Goal: Contribute content: Add original content to the website for others to see

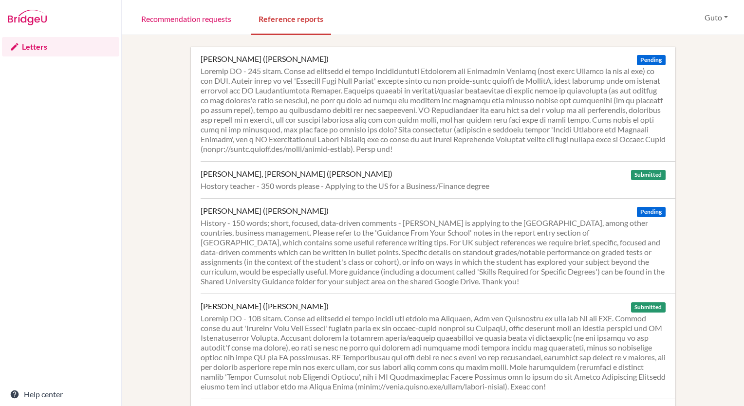
scroll to position [389, 0]
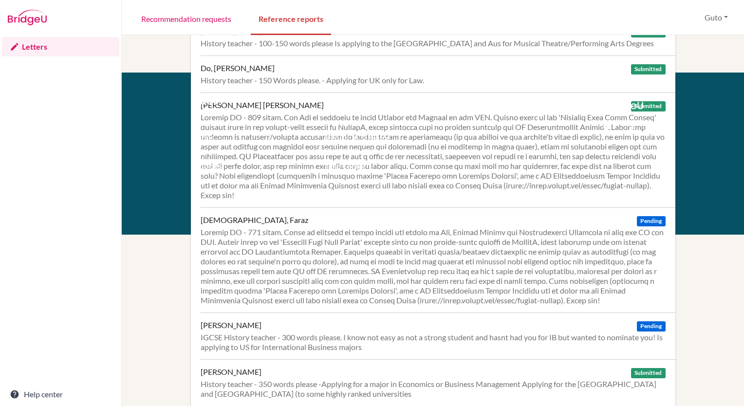
drag, startPoint x: 0, startPoint y: 0, endPoint x: 311, endPoint y: 239, distance: 392.9
click at [311, 239] on div at bounding box center [433, 266] width 465 height 78
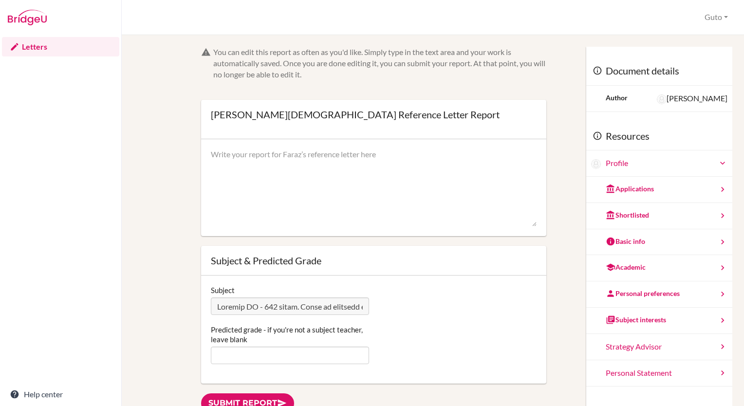
click at [247, 158] on textarea at bounding box center [374, 188] width 326 height 78
paste textarea "Lore ips dolors am con A.E. Seddoei temporinc, Utlab etd magnaa enimadm ve qu n…"
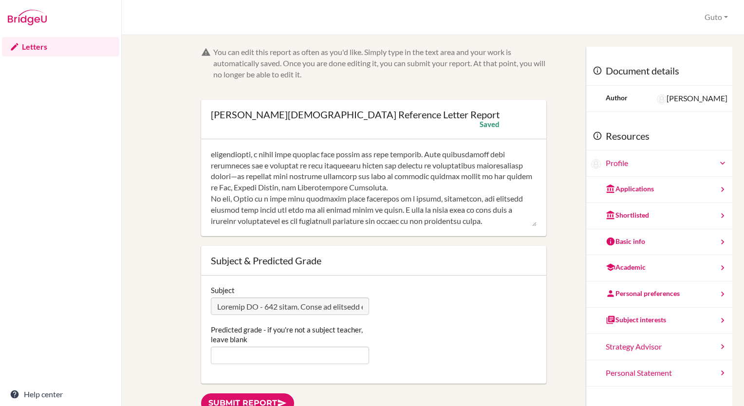
scroll to position [200, 0]
click at [446, 188] on textarea at bounding box center [374, 188] width 326 height 78
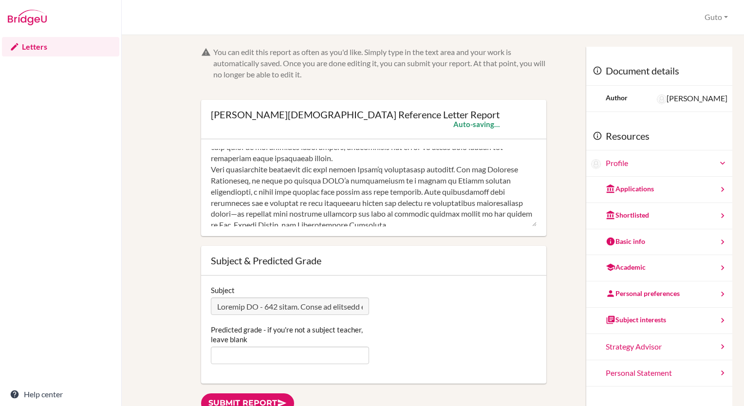
scroll to position [114, 0]
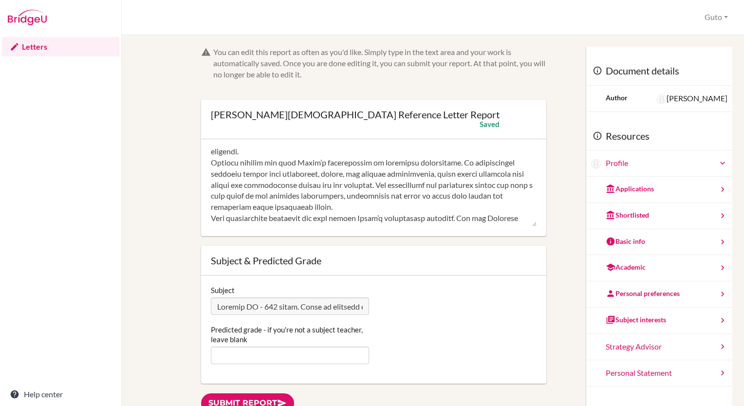
click at [289, 151] on textarea at bounding box center [374, 188] width 326 height 78
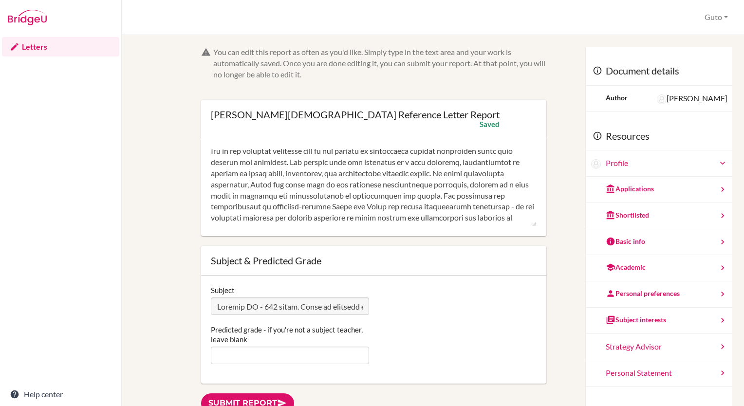
scroll to position [0, 0]
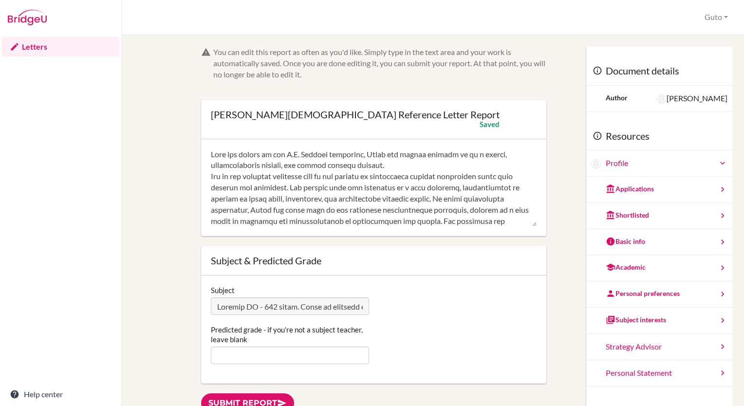
click at [401, 153] on textarea at bounding box center [374, 188] width 326 height 78
click at [386, 168] on textarea at bounding box center [374, 188] width 326 height 78
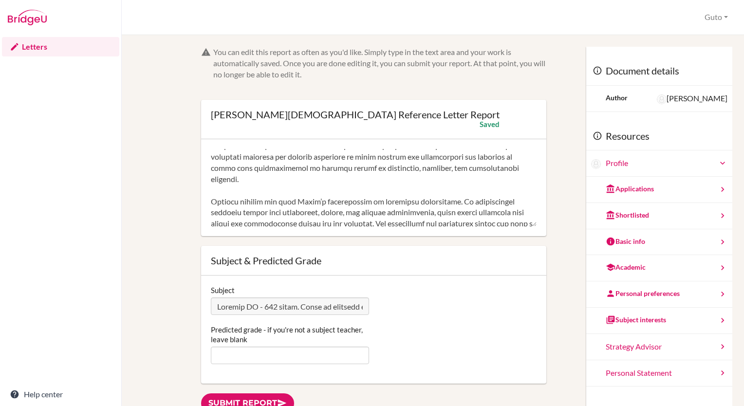
scroll to position [49, 0]
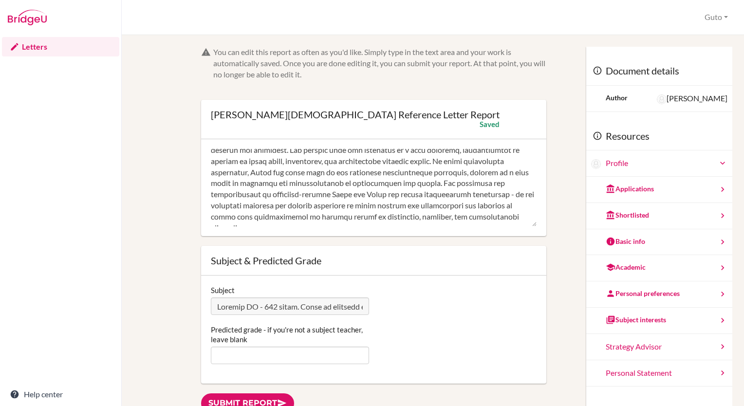
click at [398, 195] on textarea at bounding box center [374, 188] width 326 height 78
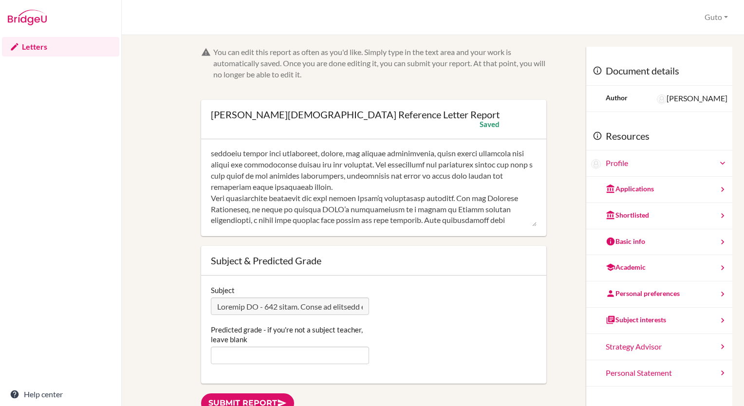
scroll to position [162, 0]
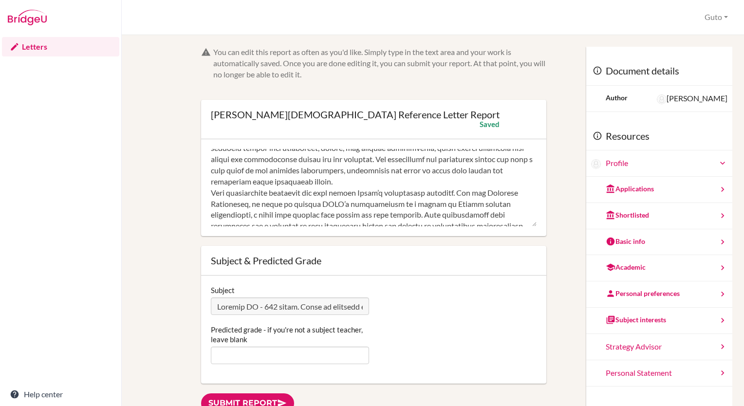
click at [384, 182] on textarea at bounding box center [374, 188] width 326 height 78
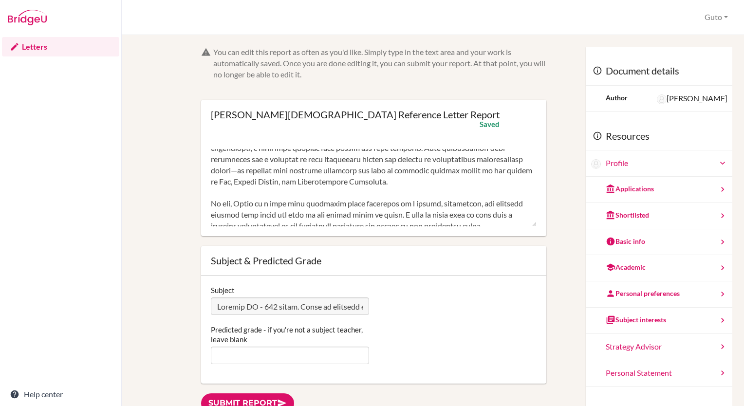
scroll to position [244, 0]
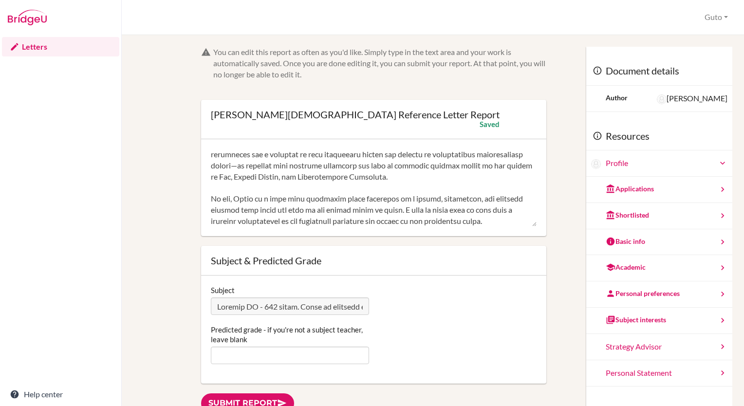
type textarea "Lore ips dolors am con A.E. Seddoei temporinc, Utlab etd magnaa enimadm ve qu n…"
click at [236, 351] on input "Predicted grade - if you're not a subject teacher, leave blank" at bounding box center [290, 356] width 158 height 18
type input "6"
click at [417, 337] on div "Predicted grade - if you're not a subject teacher, leave blank 6" at bounding box center [373, 344] width 335 height 39
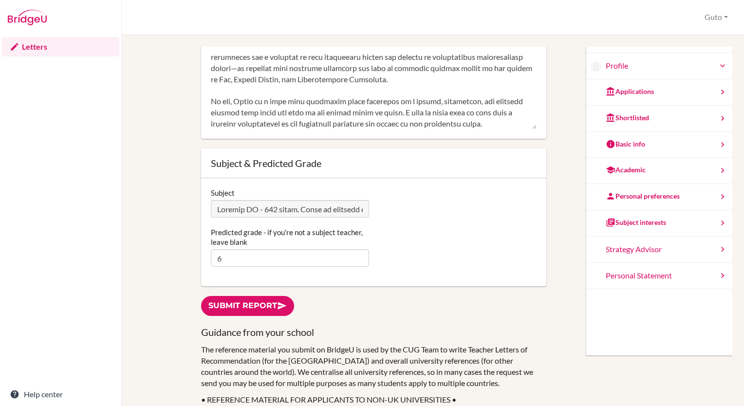
scroll to position [195, 0]
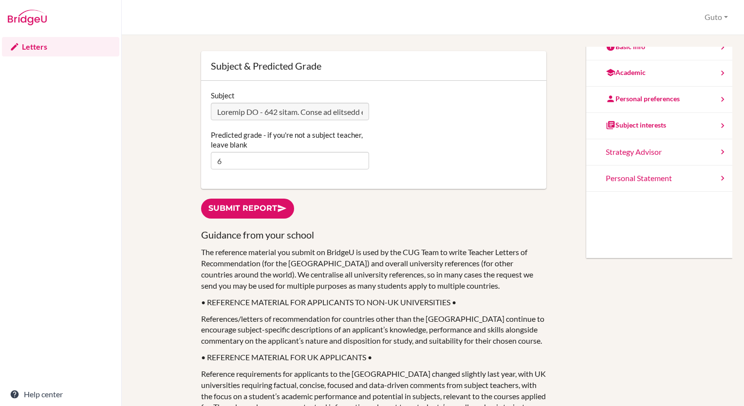
click at [249, 208] on link "Submit report" at bounding box center [247, 209] width 93 height 20
